Goal: Task Accomplishment & Management: Complete application form

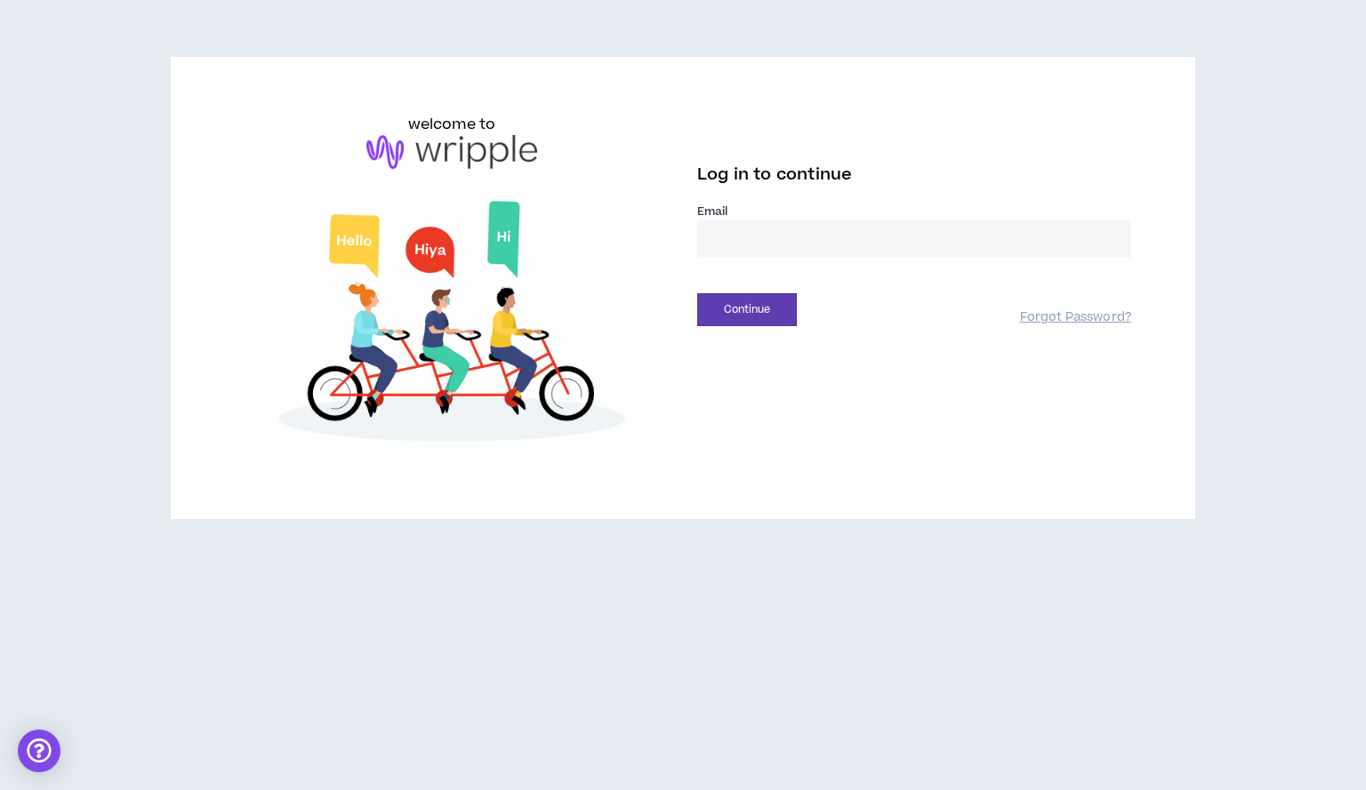
click at [738, 239] on input "email" at bounding box center [914, 239] width 434 height 38
type input "**********"
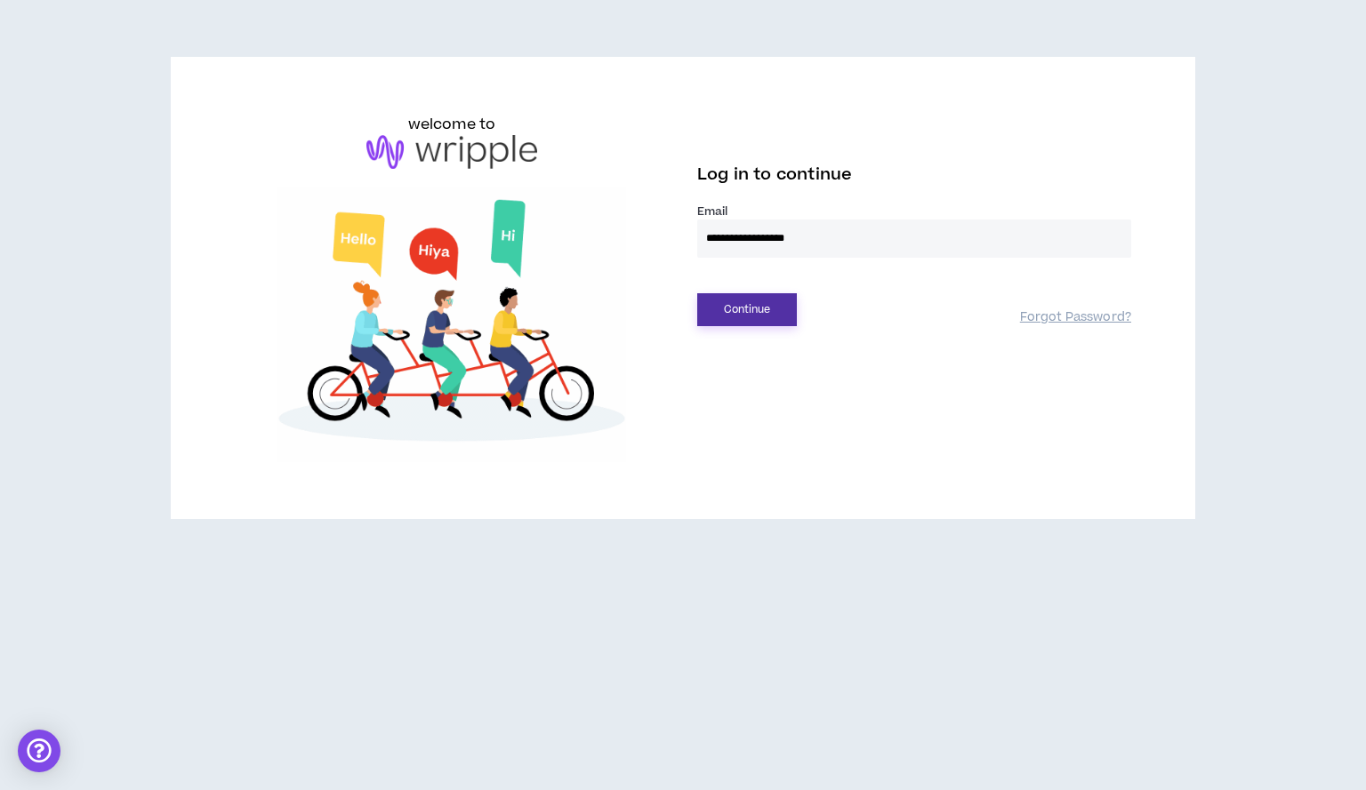
click at [737, 300] on button "Continue" at bounding box center [747, 309] width 100 height 33
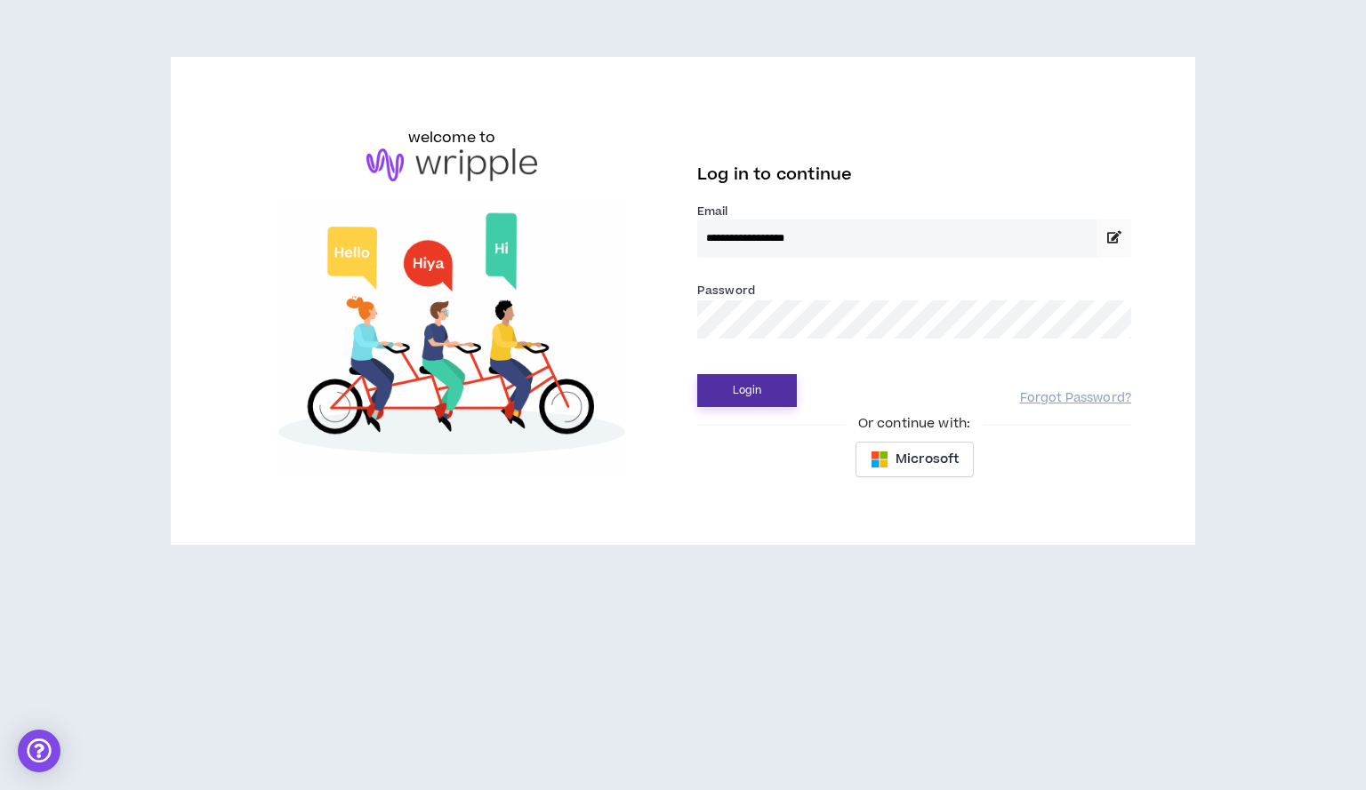
click at [765, 397] on button "Login" at bounding box center [747, 390] width 100 height 33
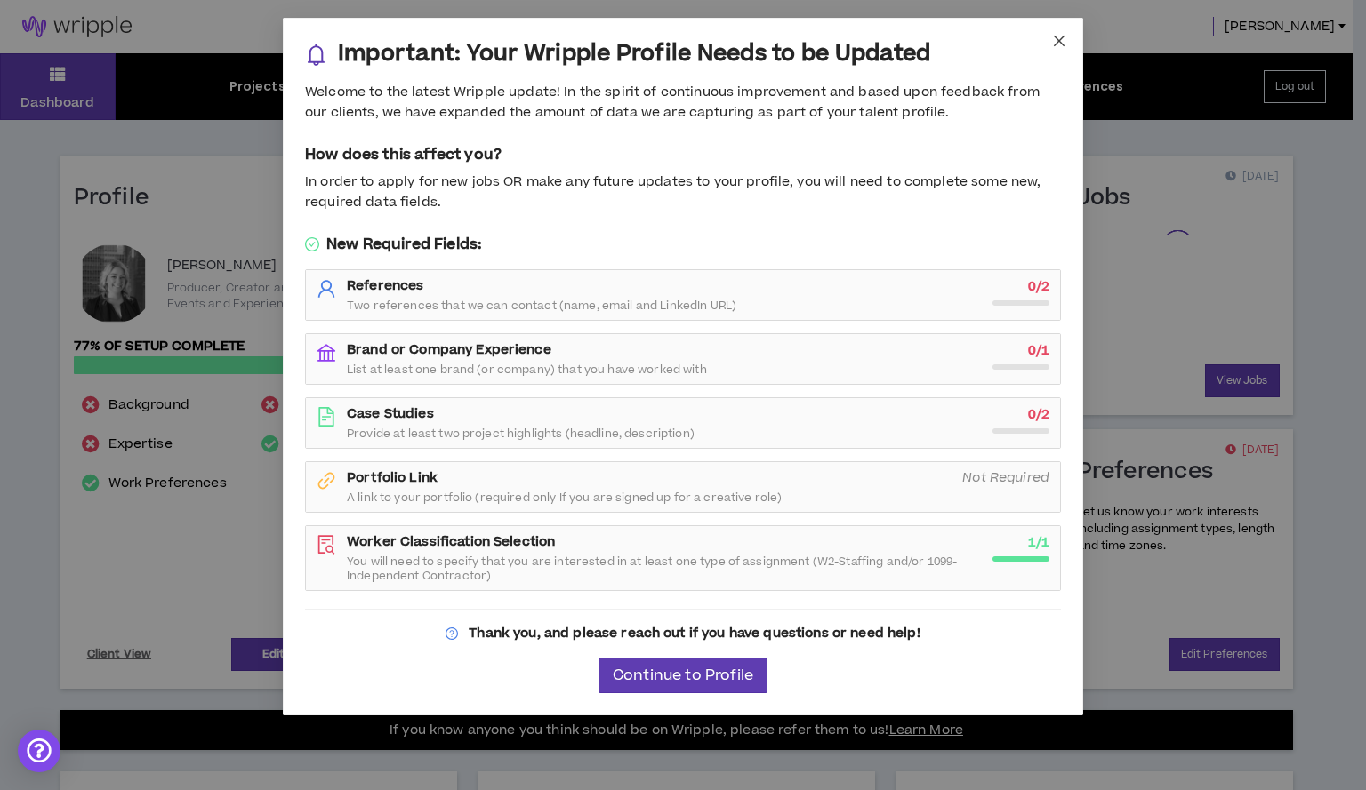
click at [1061, 29] on span "Close" at bounding box center [1059, 42] width 48 height 48
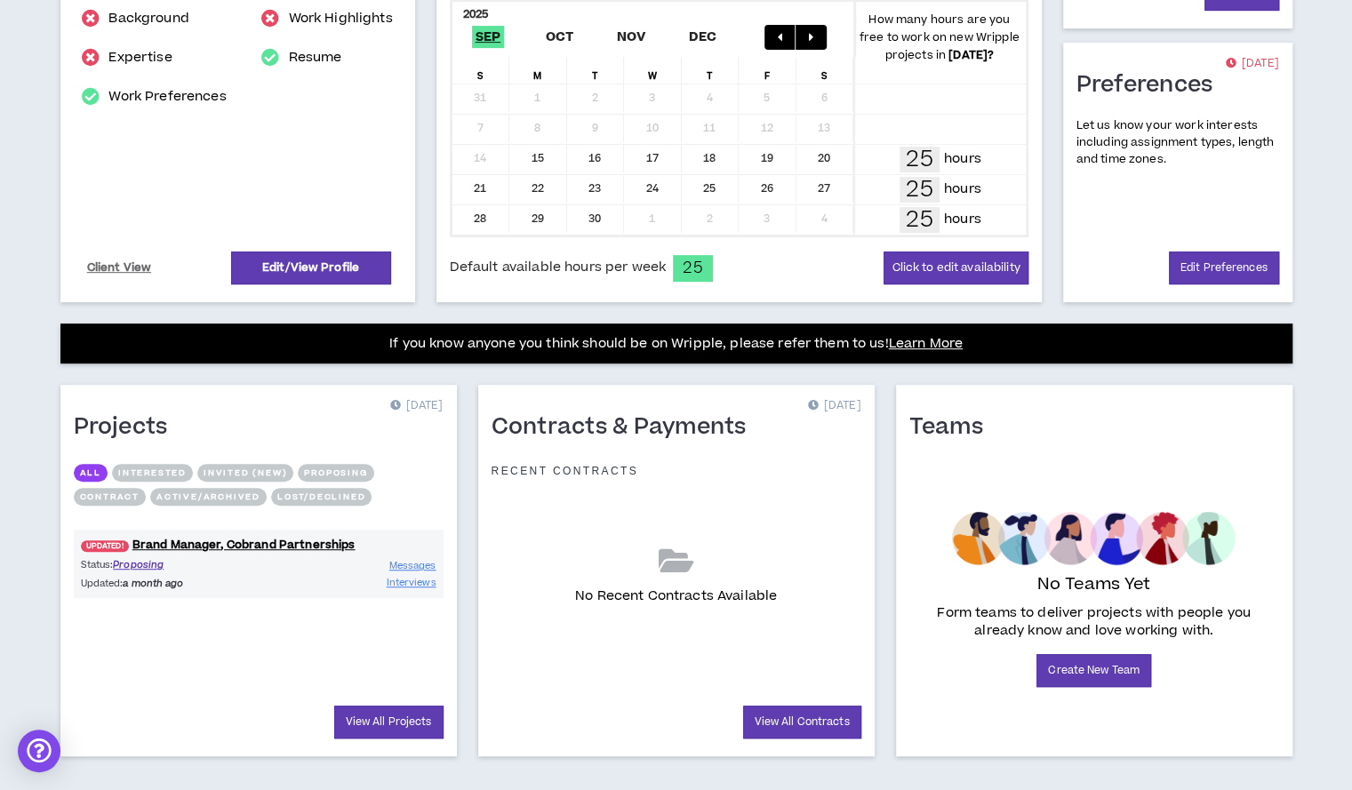
scroll to position [402, 0]
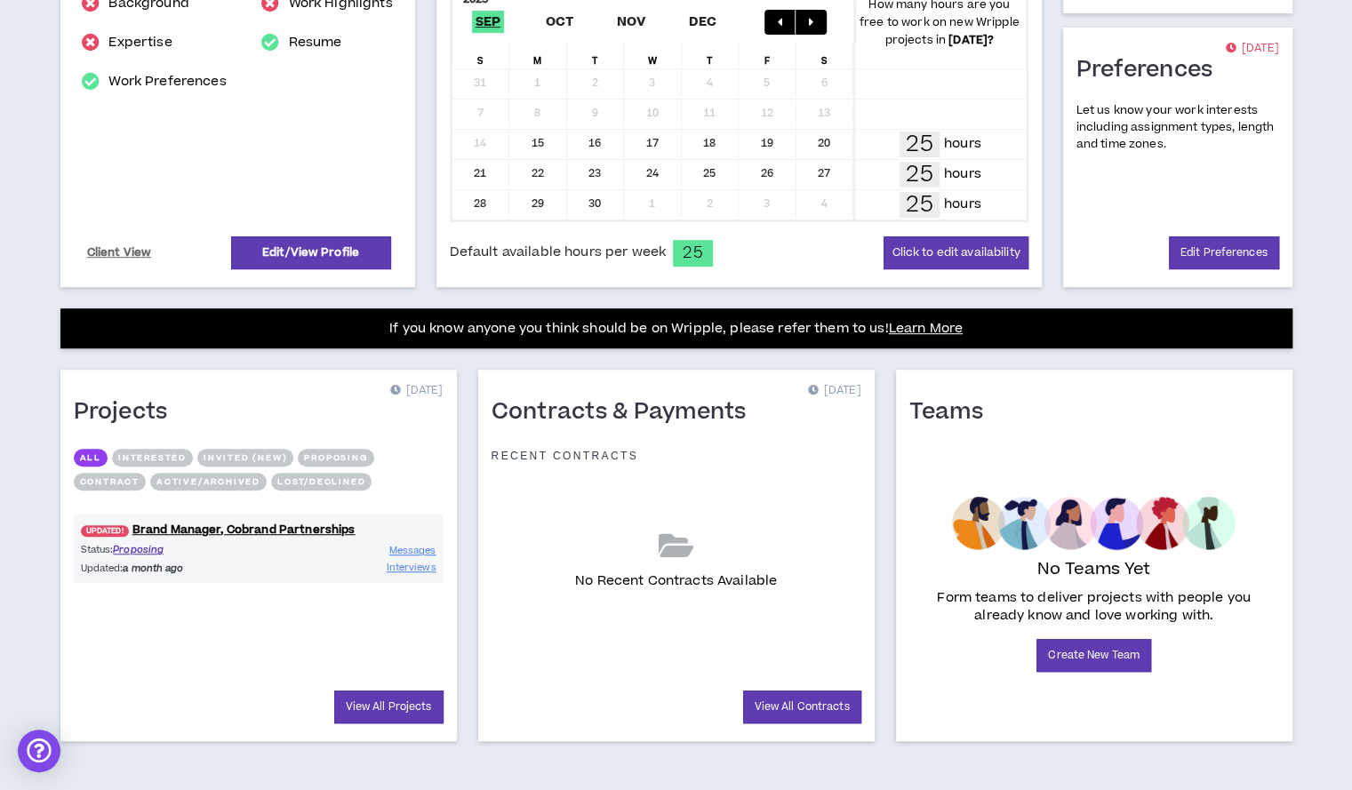
click at [212, 546] on p "Status: Proposing" at bounding box center [170, 549] width 178 height 15
click at [348, 698] on link "View All Projects" at bounding box center [388, 707] width 109 height 33
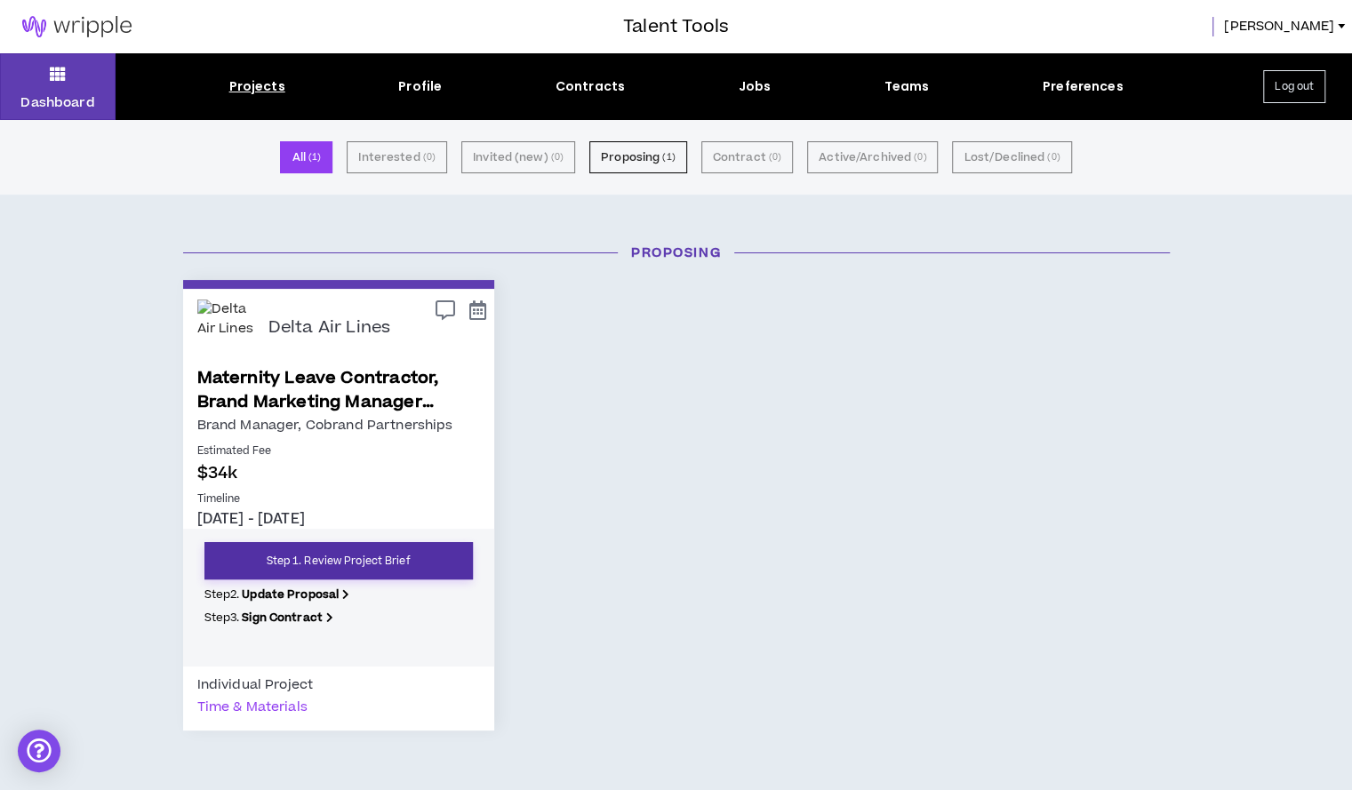
click at [348, 557] on link "Step 1. Review Project Brief" at bounding box center [338, 560] width 268 height 37
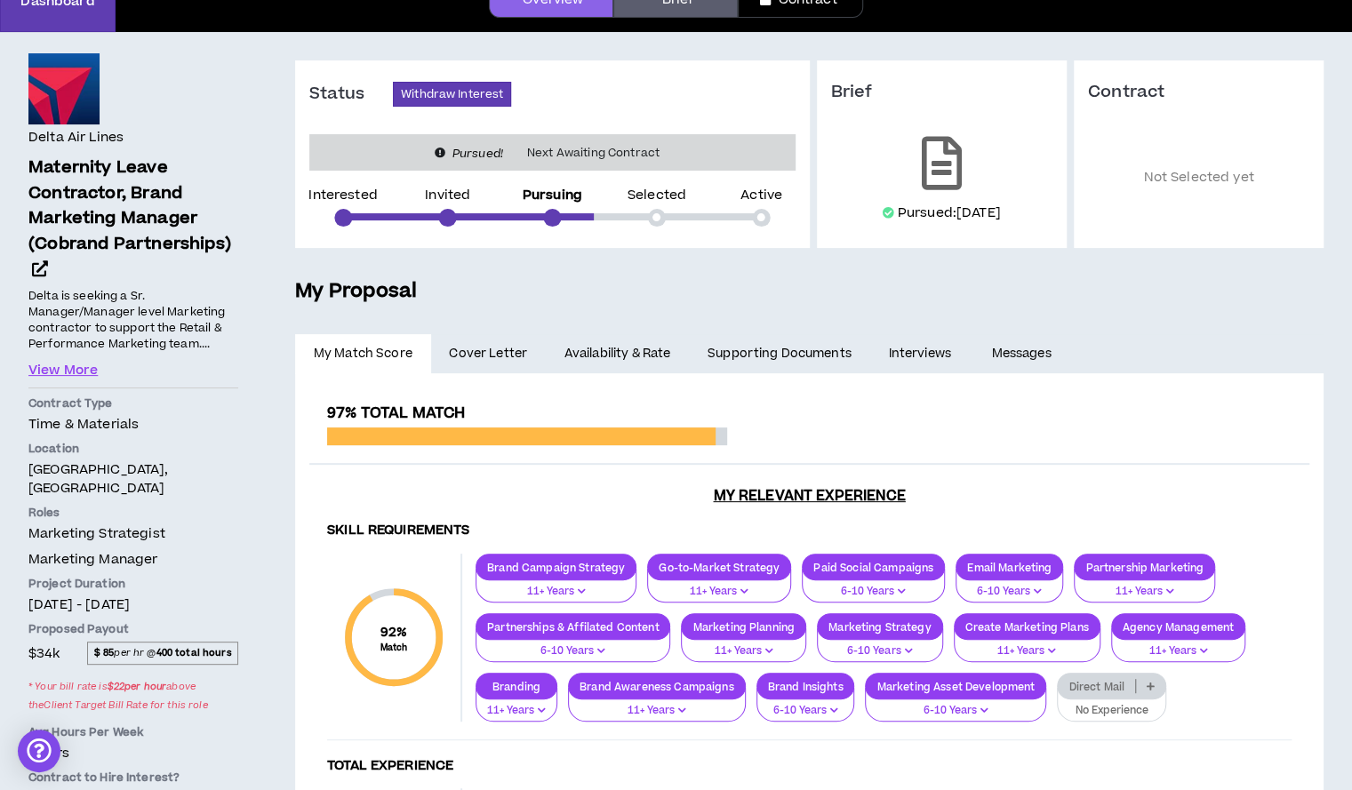
scroll to position [97, 0]
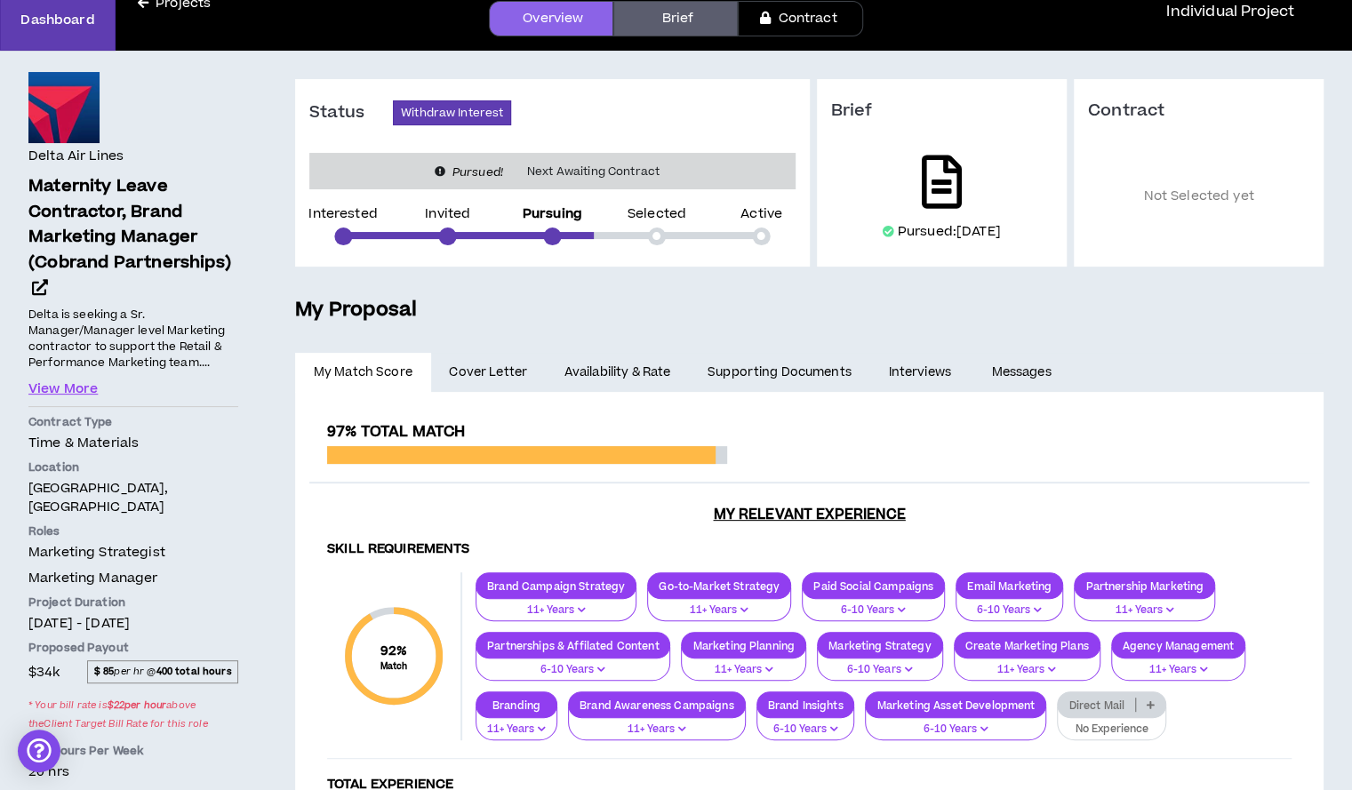
click at [932, 202] on icon at bounding box center [942, 182] width 40 height 53
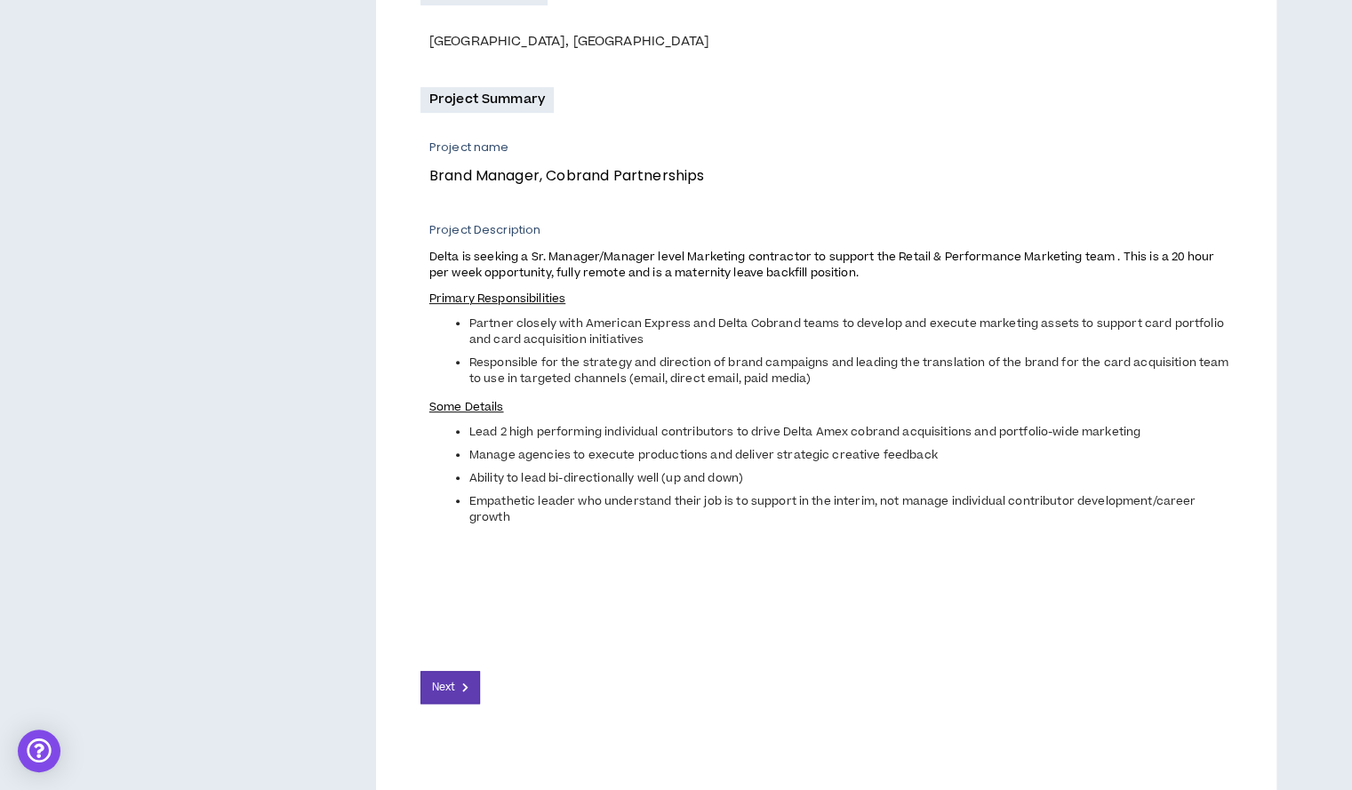
scroll to position [584, 0]
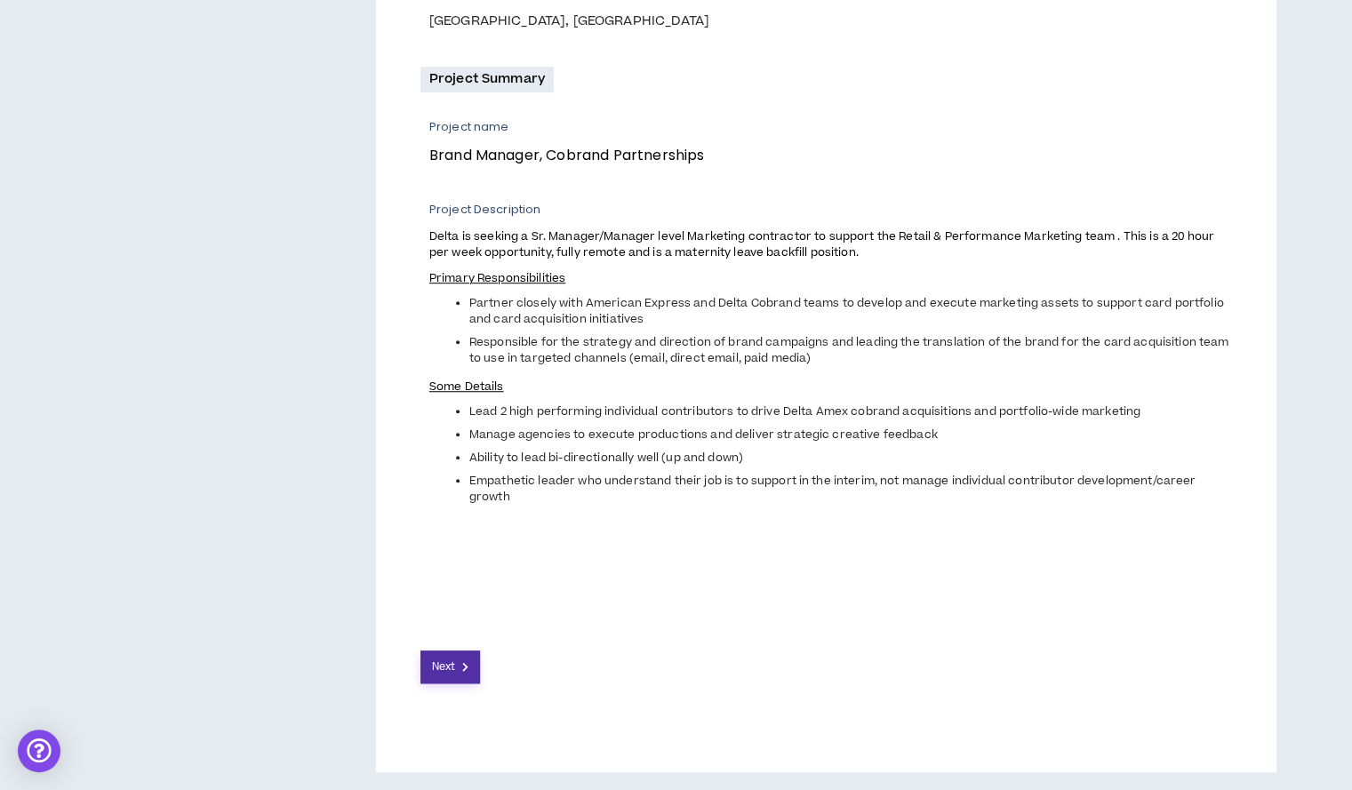
click at [450, 671] on span "Next" at bounding box center [443, 667] width 23 height 17
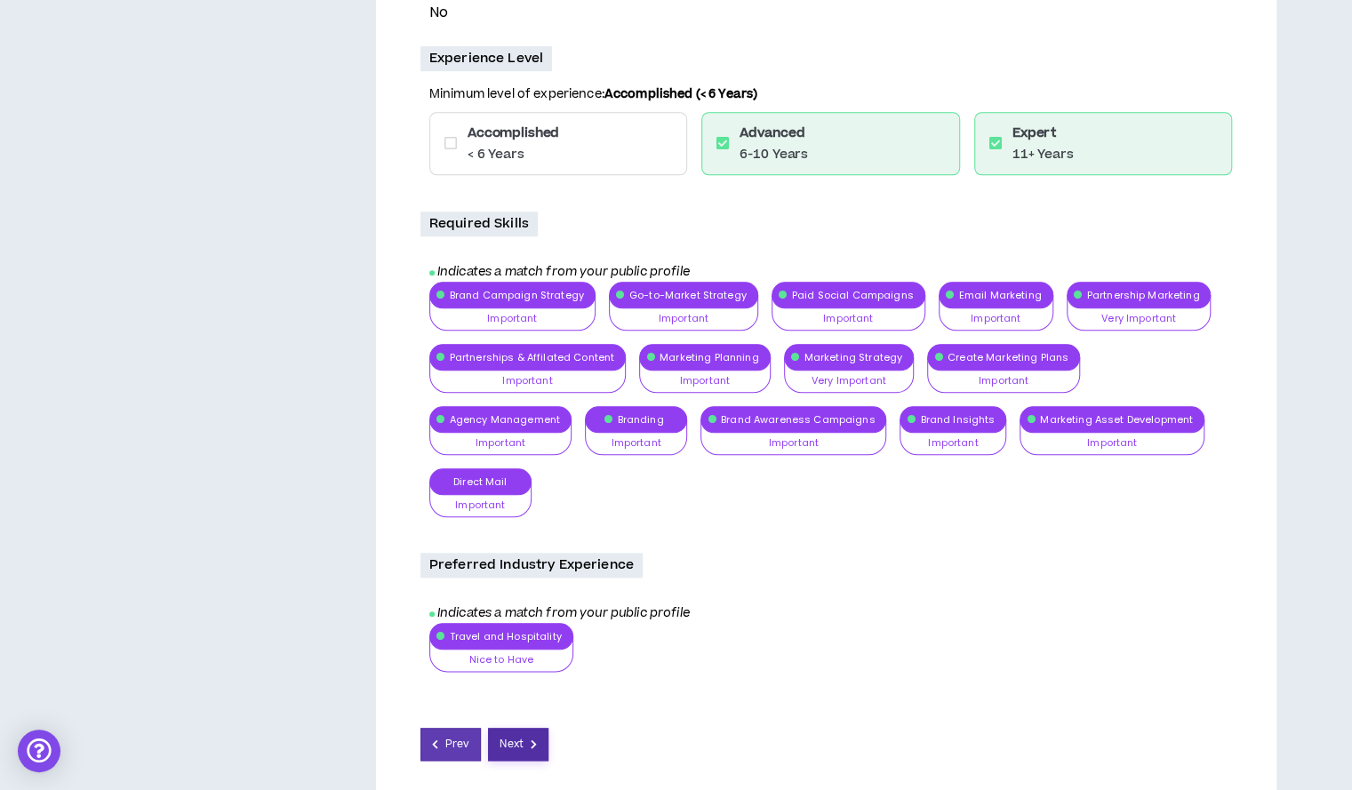
scroll to position [875, 0]
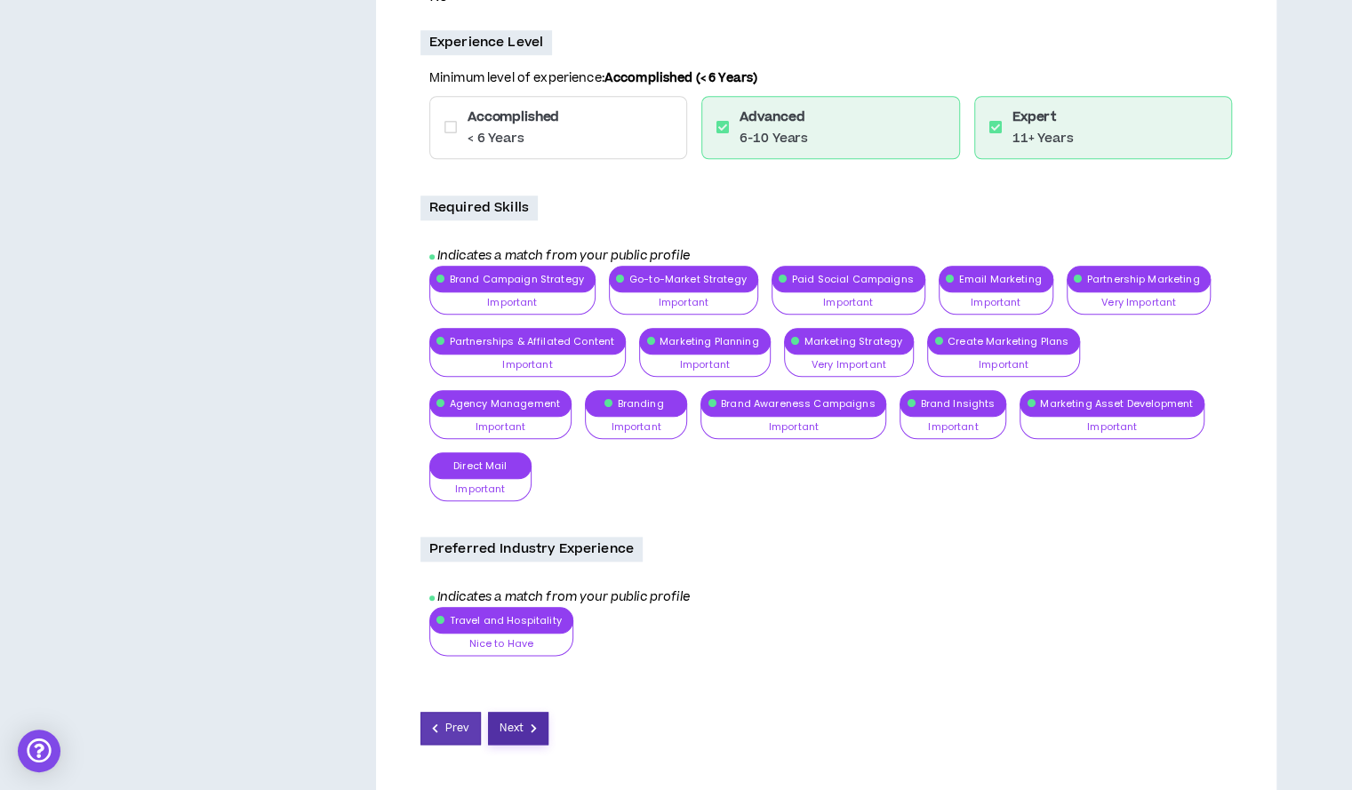
click at [519, 720] on span "Next" at bounding box center [511, 728] width 23 height 17
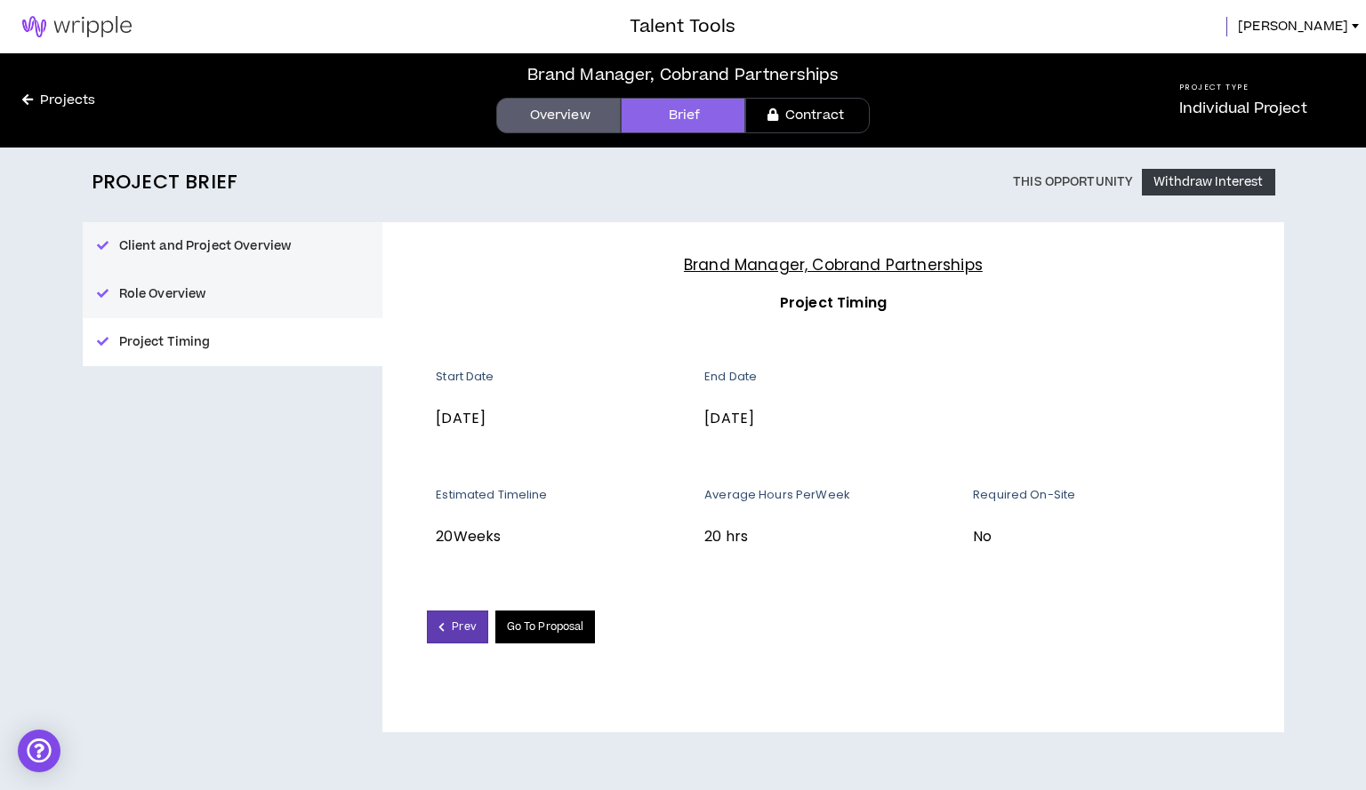
click at [544, 628] on link "Go To Proposal" at bounding box center [545, 627] width 100 height 33
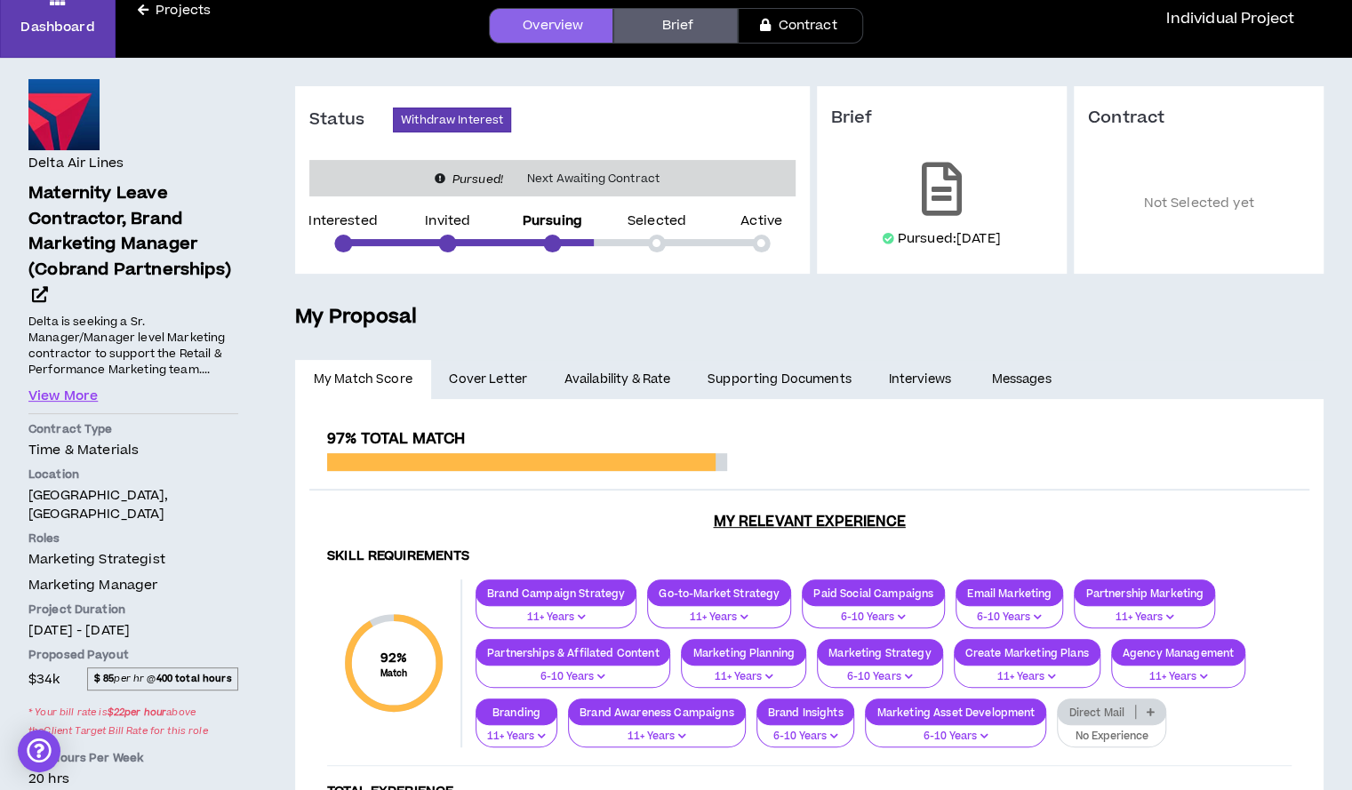
scroll to position [88, 0]
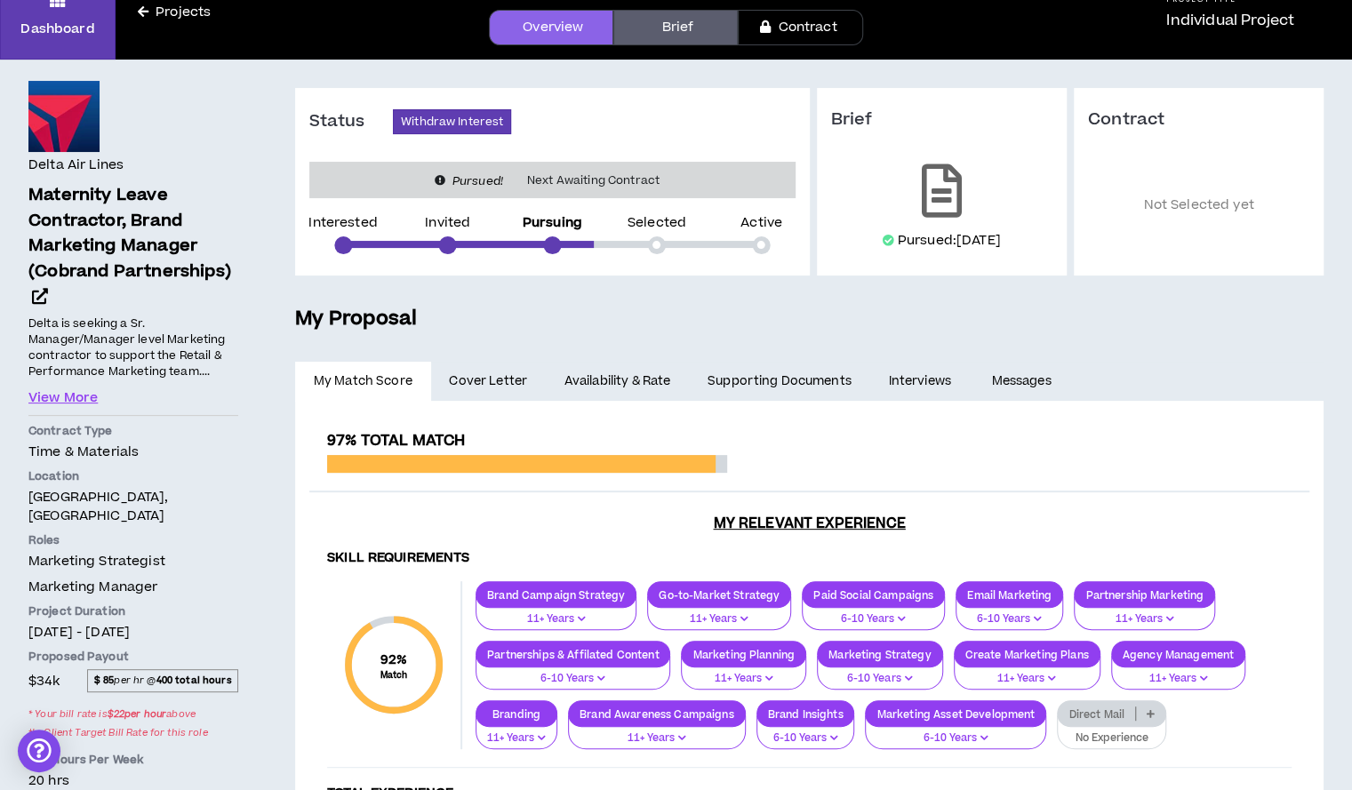
click at [465, 385] on span "Cover Letter" at bounding box center [488, 382] width 78 height 20
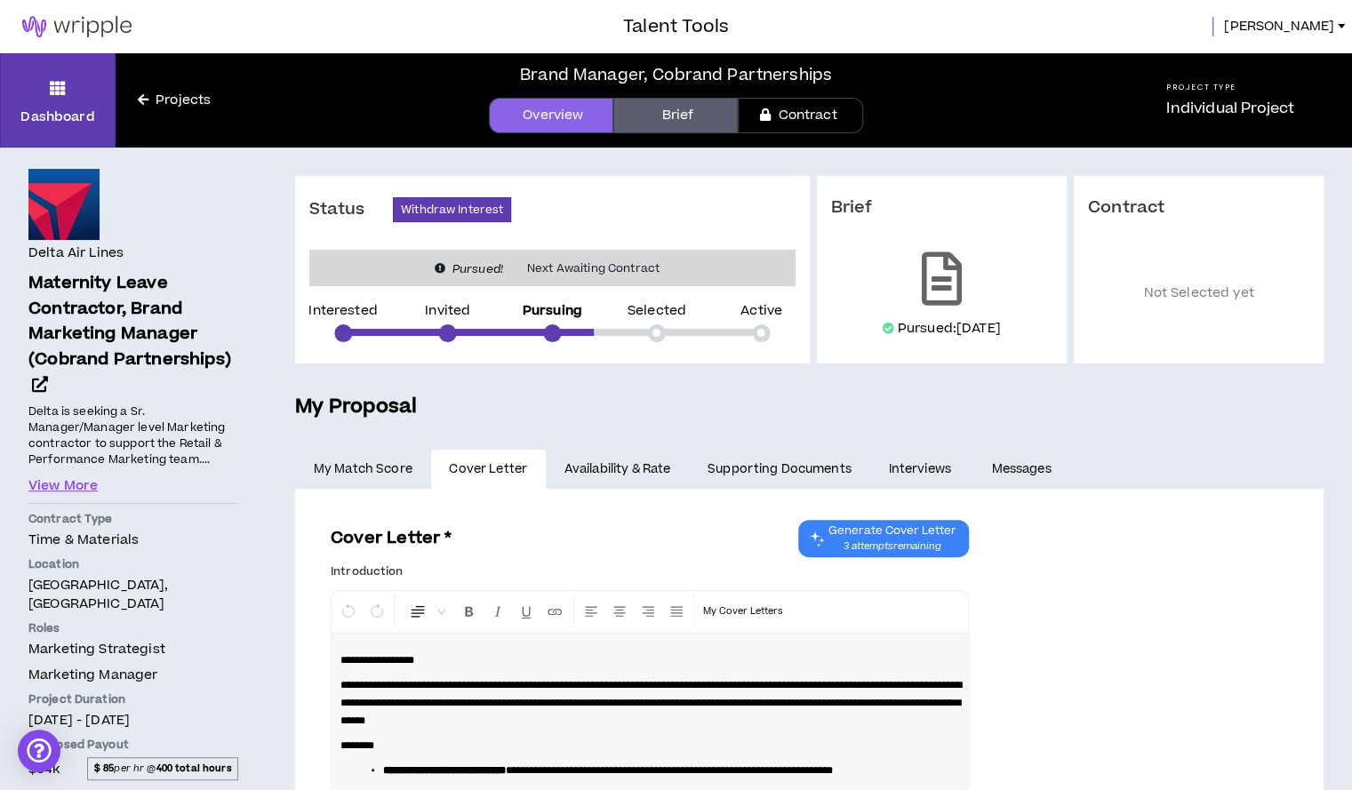
click at [601, 475] on link "Availability & Rate" at bounding box center [617, 469] width 143 height 39
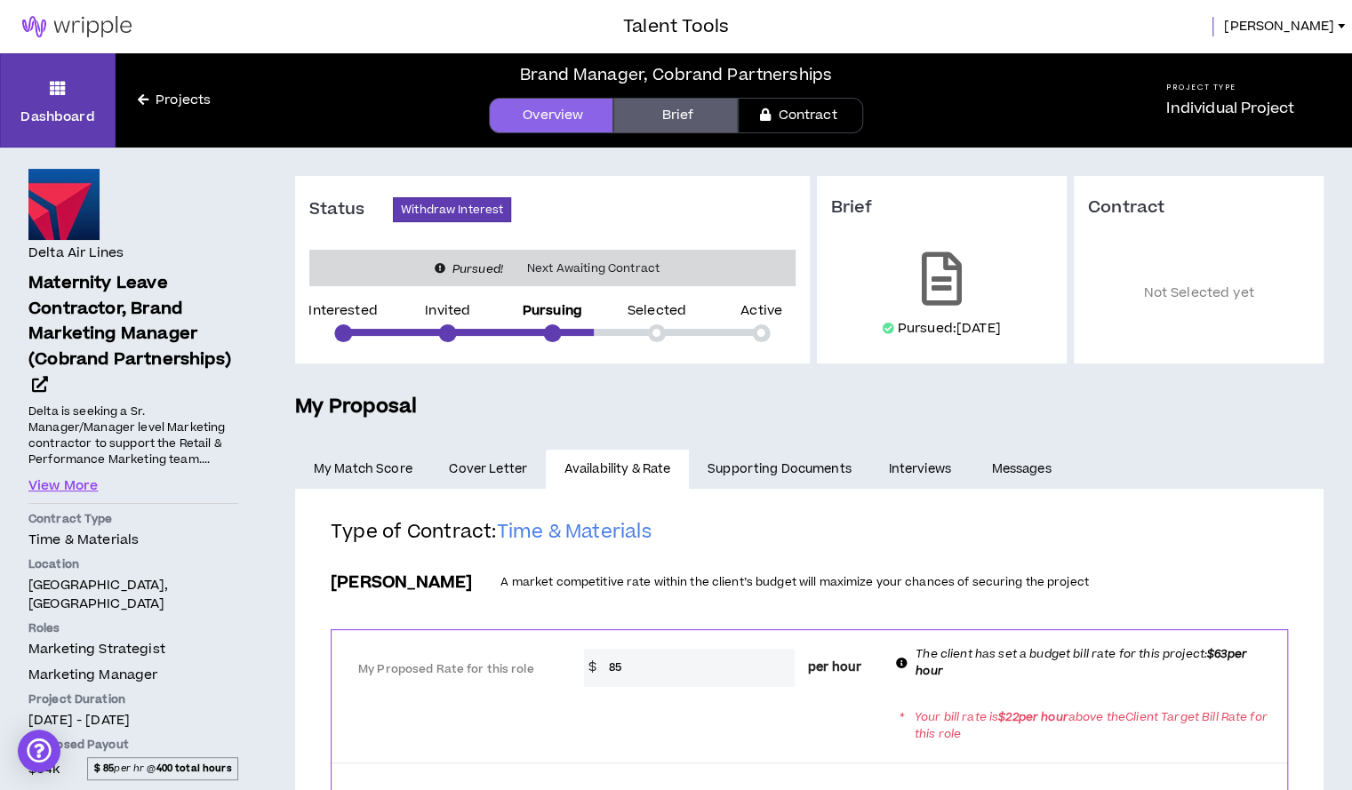
click at [731, 470] on link "Supporting Documents" at bounding box center [779, 469] width 180 height 39
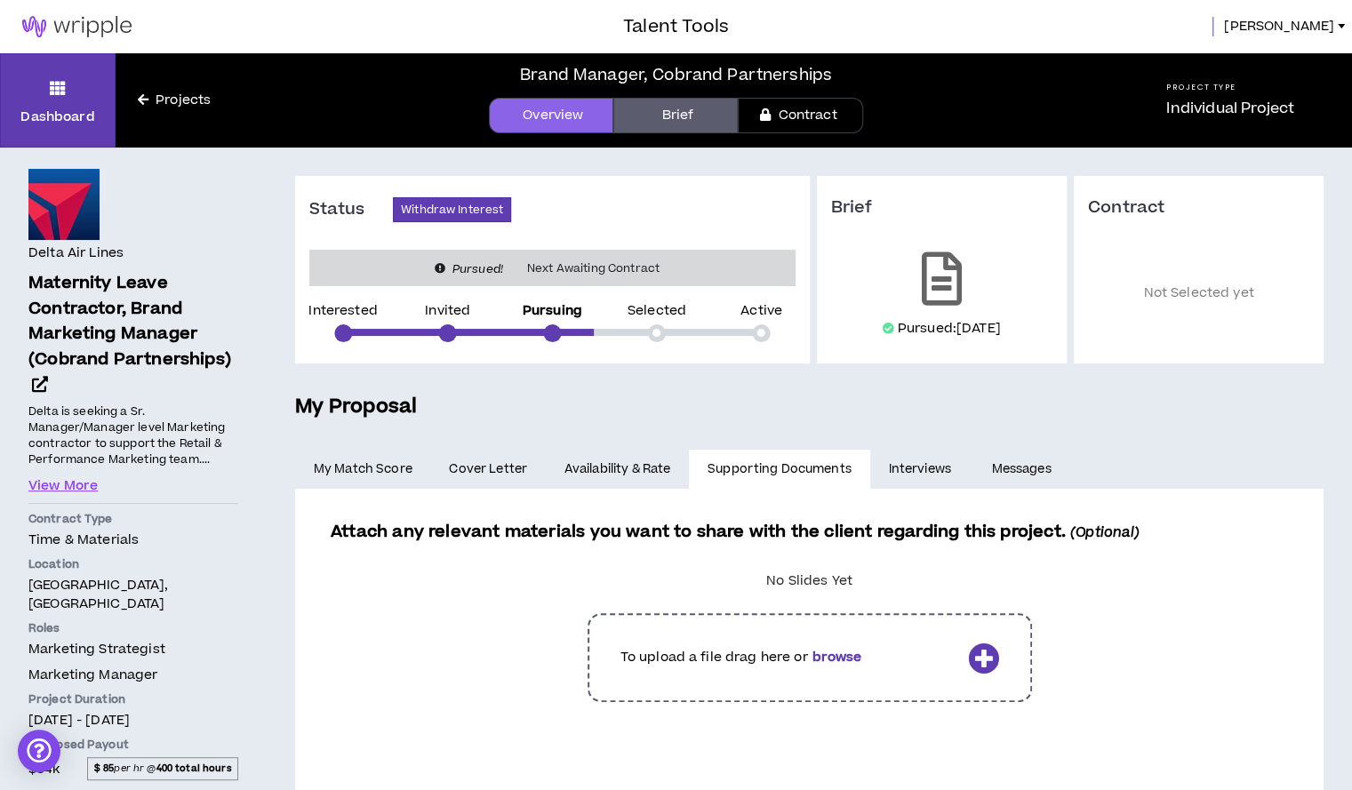
click at [889, 469] on link "Interviews" at bounding box center [921, 469] width 103 height 39
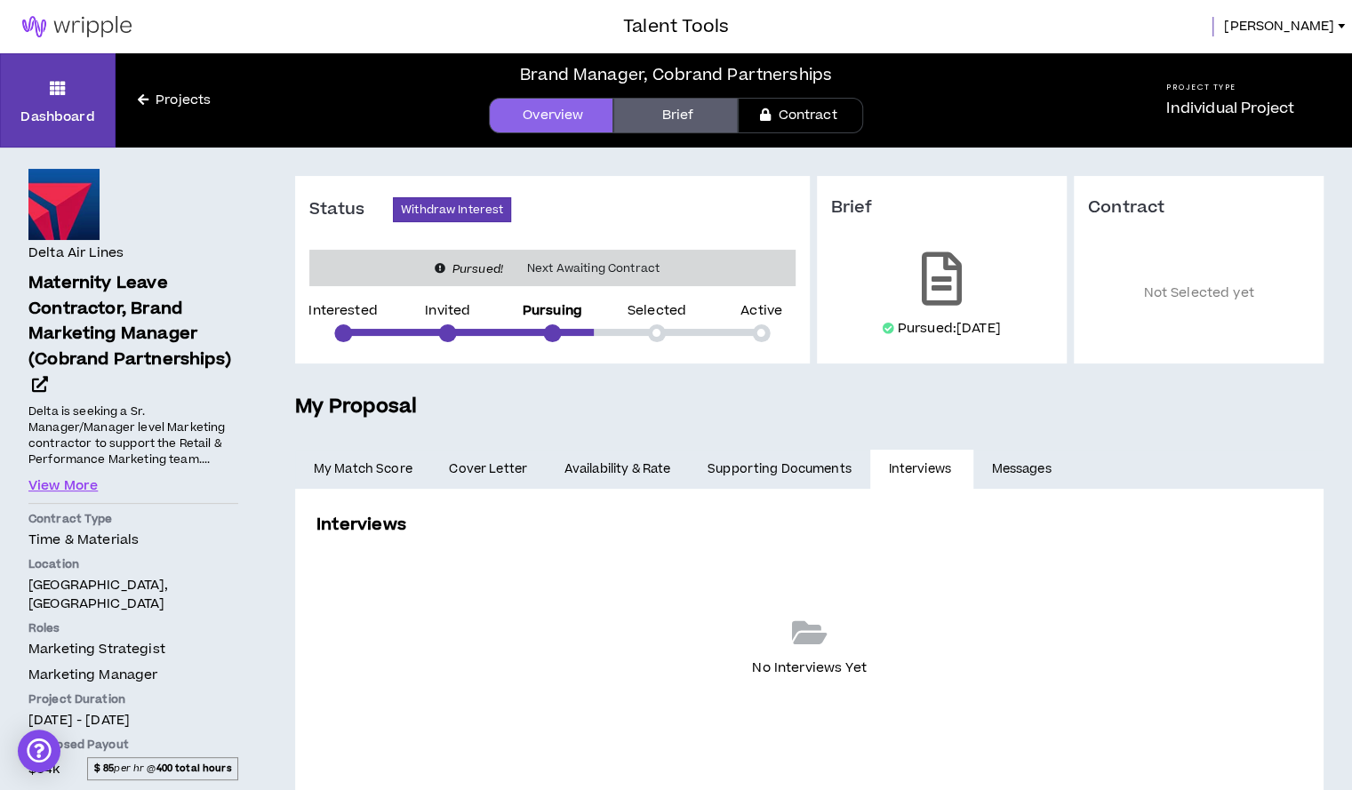
click at [1015, 477] on link "Messages" at bounding box center [1023, 469] width 100 height 39
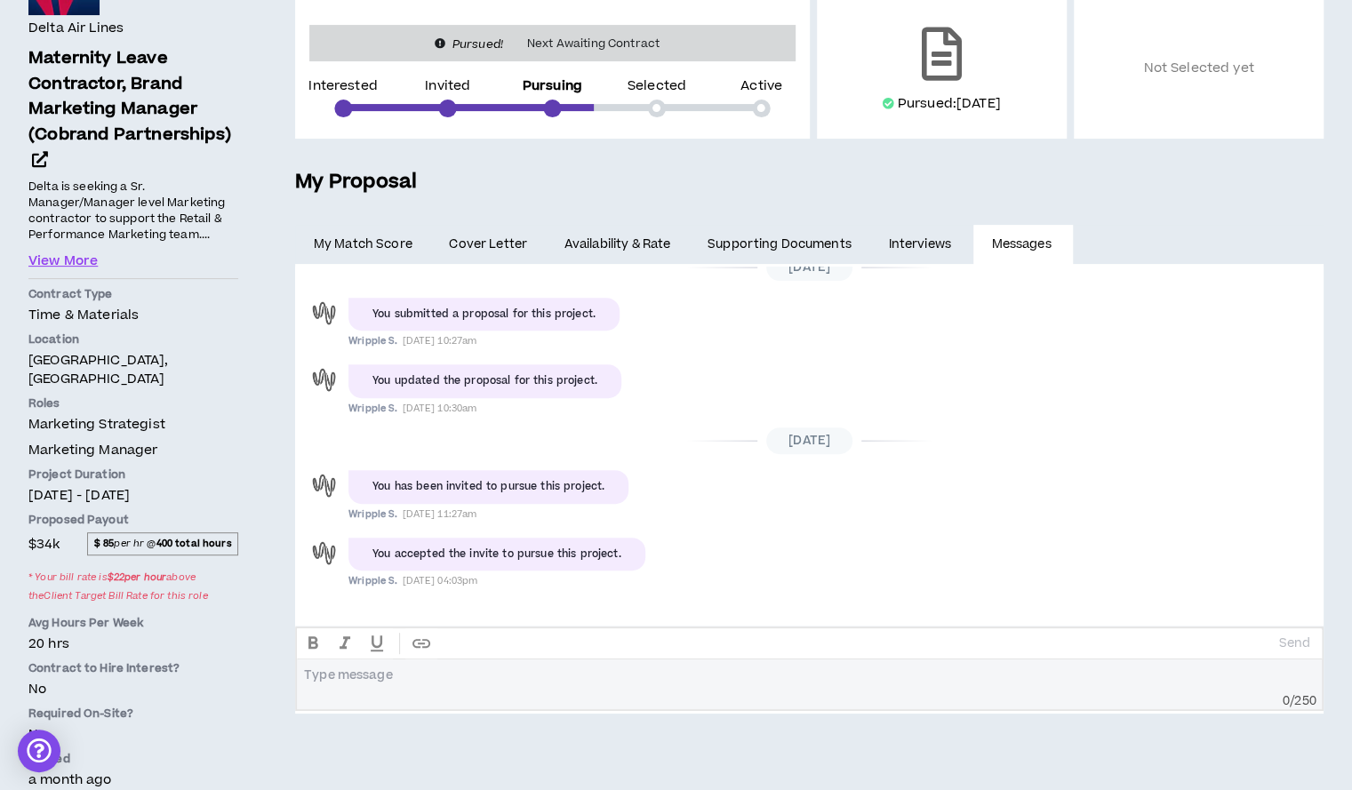
scroll to position [226, 0]
